Goal: Task Accomplishment & Management: Manage account settings

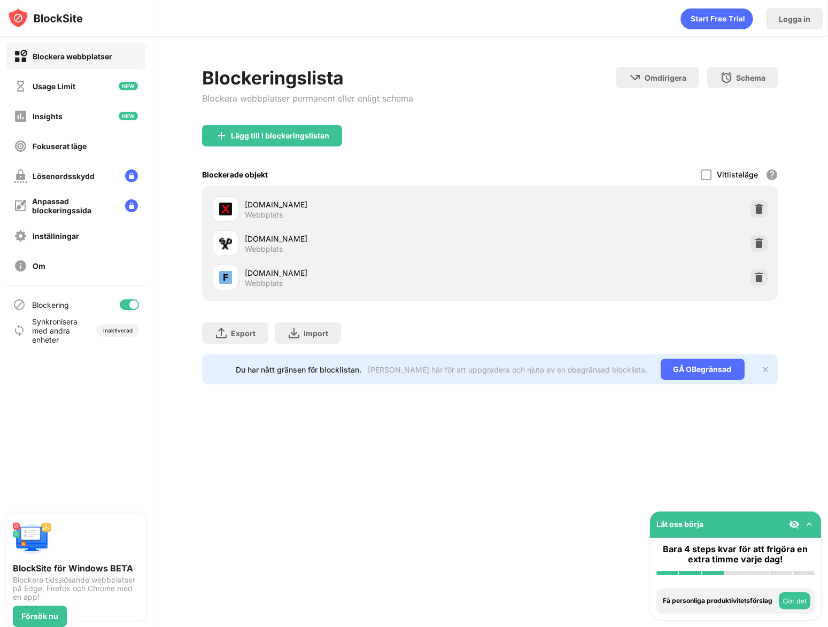
click at [138, 300] on div "Blockering" at bounding box center [75, 305] width 139 height 26
click at [135, 302] on div at bounding box center [133, 304] width 9 height 9
click at [132, 304] on div at bounding box center [129, 304] width 19 height 11
